Goal: Task Accomplishment & Management: Manage account settings

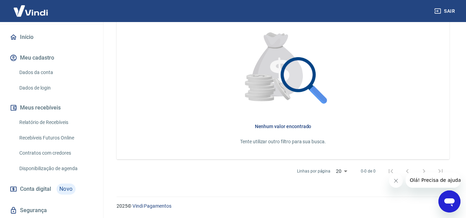
scroll to position [69, 0]
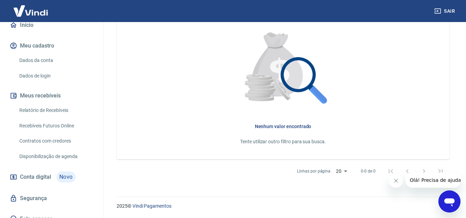
click at [59, 108] on link "Relatório de Recebíveis" at bounding box center [56, 110] width 78 height 14
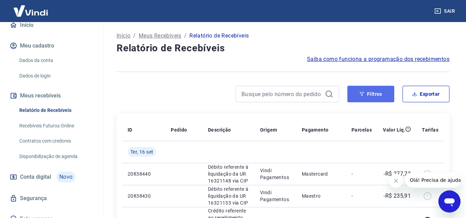
click at [390, 96] on button "Filtros" at bounding box center [370, 94] width 47 height 17
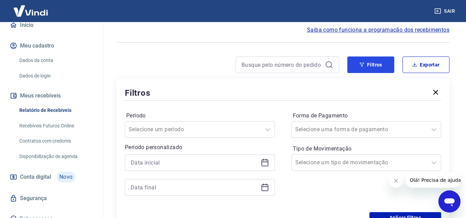
scroll to position [69, 0]
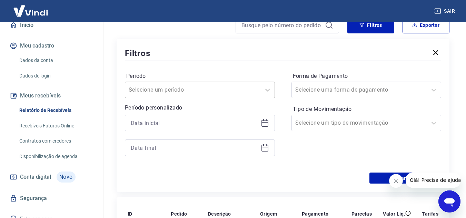
click at [260, 86] on div "Selecione um período" at bounding box center [193, 90] width 136 height 12
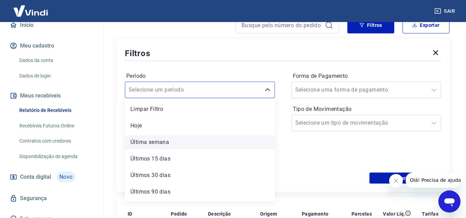
scroll to position [15, 0]
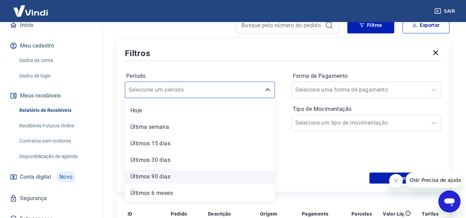
click at [166, 179] on div "Últimos 90 dias" at bounding box center [200, 177] width 150 height 14
click at [158, 174] on div "Aplicar filtros" at bounding box center [283, 178] width 316 height 11
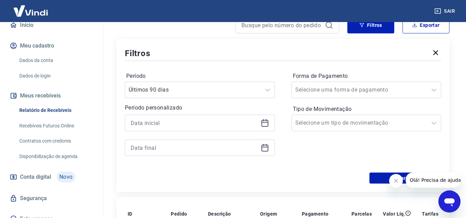
click at [268, 122] on icon at bounding box center [264, 122] width 7 height 1
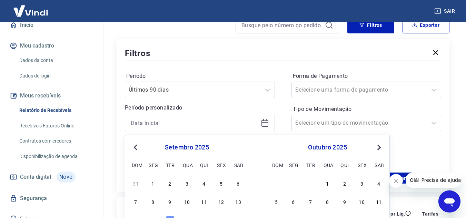
click at [268, 122] on icon at bounding box center [264, 122] width 7 height 1
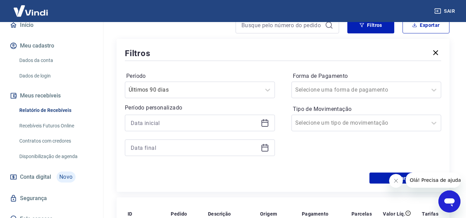
click at [274, 124] on div at bounding box center [200, 123] width 150 height 17
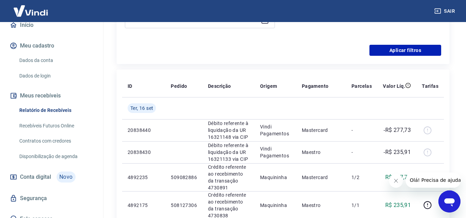
scroll to position [138, 0]
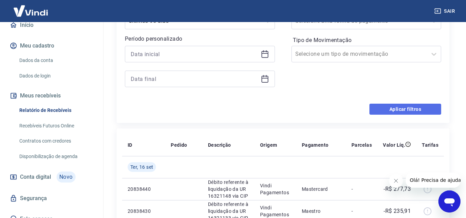
click at [407, 106] on button "Aplicar filtros" at bounding box center [405, 109] width 72 height 11
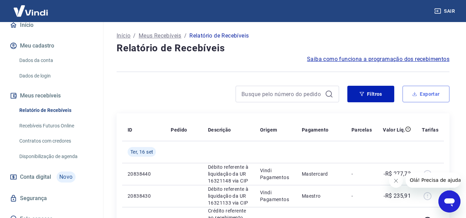
click at [423, 95] on button "Exportar" at bounding box center [425, 94] width 47 height 17
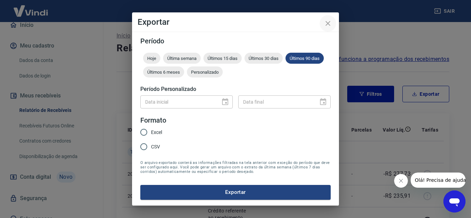
click at [326, 24] on icon "close" at bounding box center [328, 23] width 8 height 8
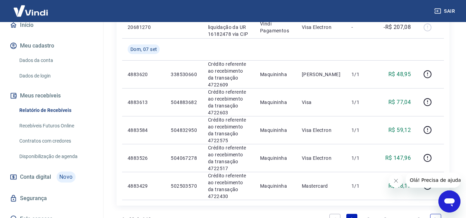
scroll to position [610, 0]
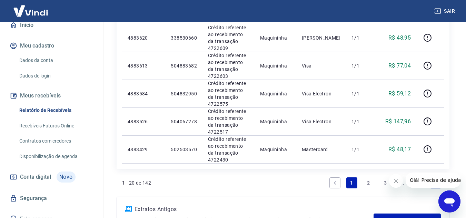
click at [395, 182] on icon "Fechar mensagem da empresa" at bounding box center [396, 181] width 6 height 6
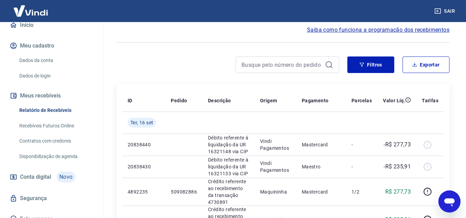
scroll to position [0, 0]
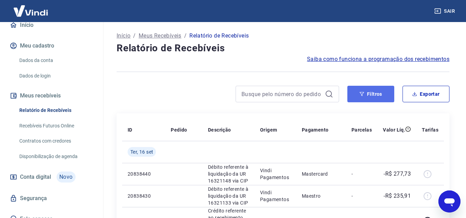
click at [370, 96] on button "Filtros" at bounding box center [370, 94] width 47 height 17
